Goal: Transaction & Acquisition: Purchase product/service

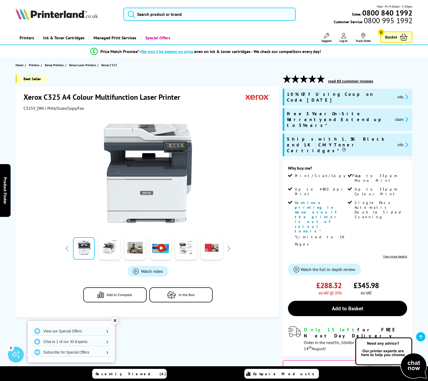
click at [404, 142] on icon "promo-description" at bounding box center [405, 145] width 5 height 6
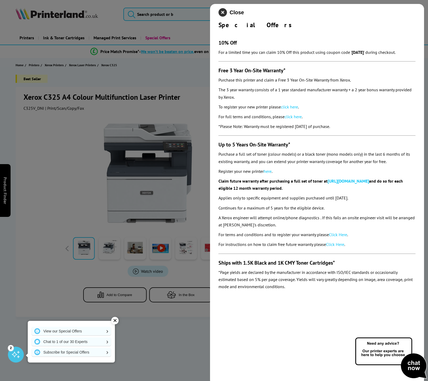
click at [223, 15] on icon "close modal" at bounding box center [222, 12] width 8 height 8
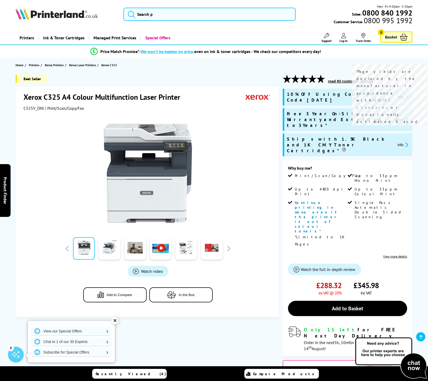
click at [346, 148] on span at bounding box center [343, 150] width 4 height 4
